Goal: Transaction & Acquisition: Purchase product/service

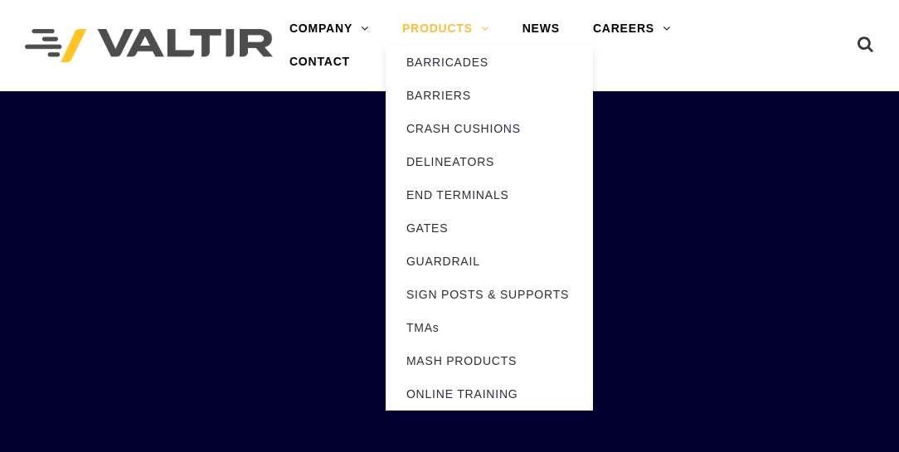
drag, startPoint x: 0, startPoint y: 0, endPoint x: 451, endPoint y: 28, distance: 451.9
click at [451, 28] on link "PRODUCTS" at bounding box center [446, 28] width 120 height 33
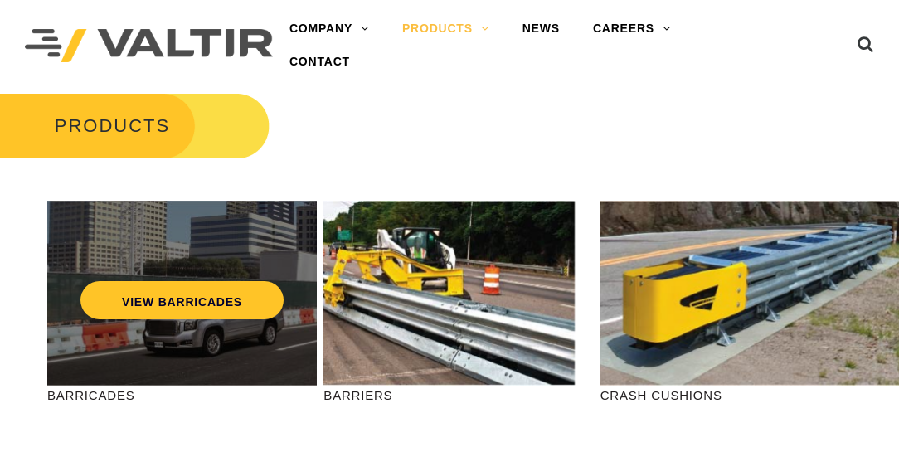
click at [163, 324] on div "VIEW BARRICADES" at bounding box center [181, 293] width 269 height 185
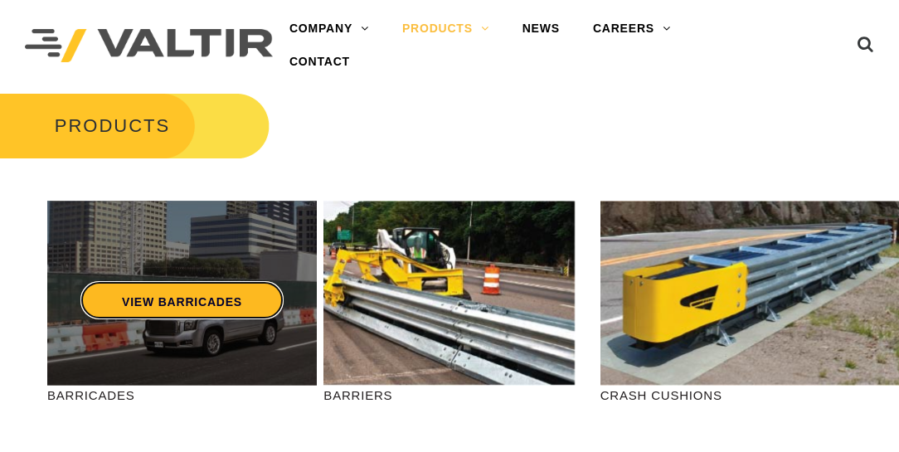
click at [261, 299] on link "VIEW BARRICADES" at bounding box center [181, 300] width 203 height 38
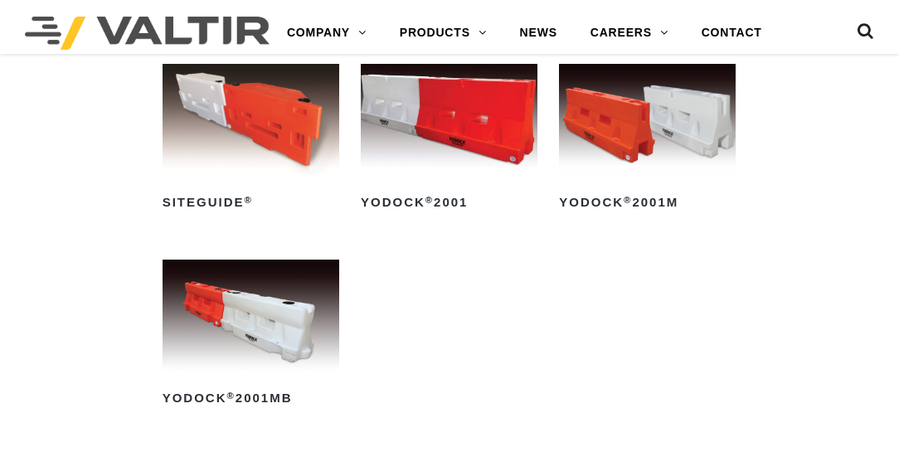
scroll to position [189, 0]
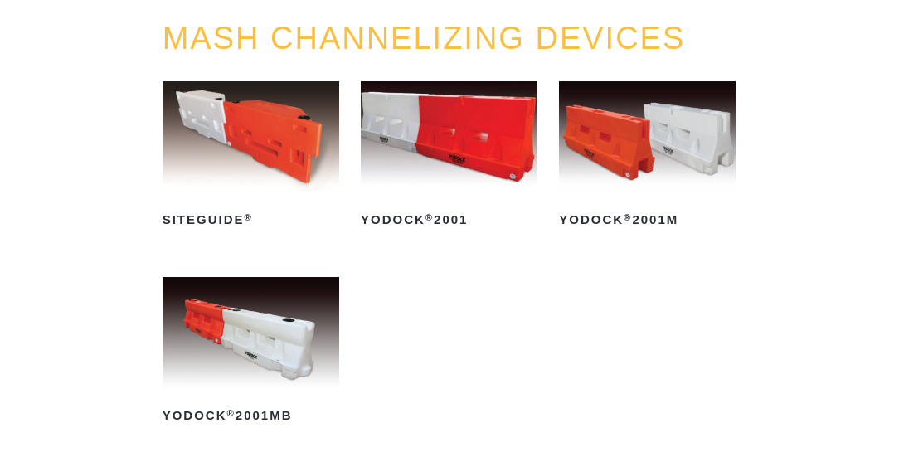
click at [627, 161] on img at bounding box center [647, 136] width 177 height 110
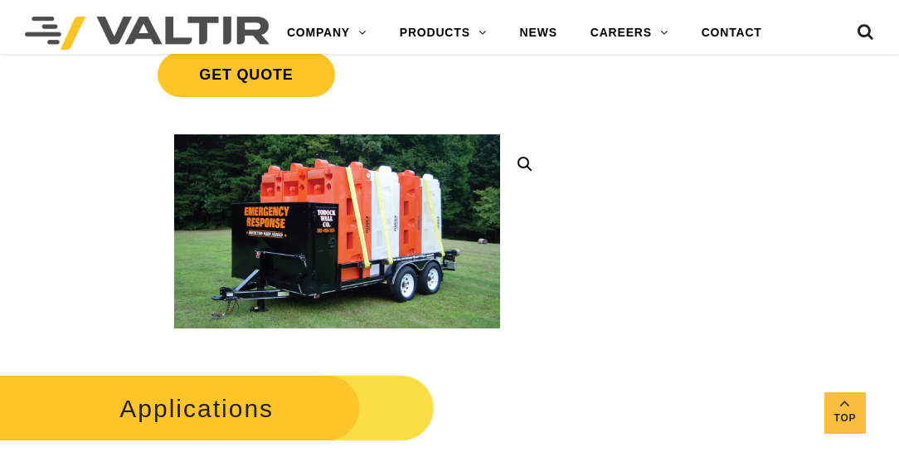
scroll to position [426, 0]
